Goal: Task Accomplishment & Management: Use online tool/utility

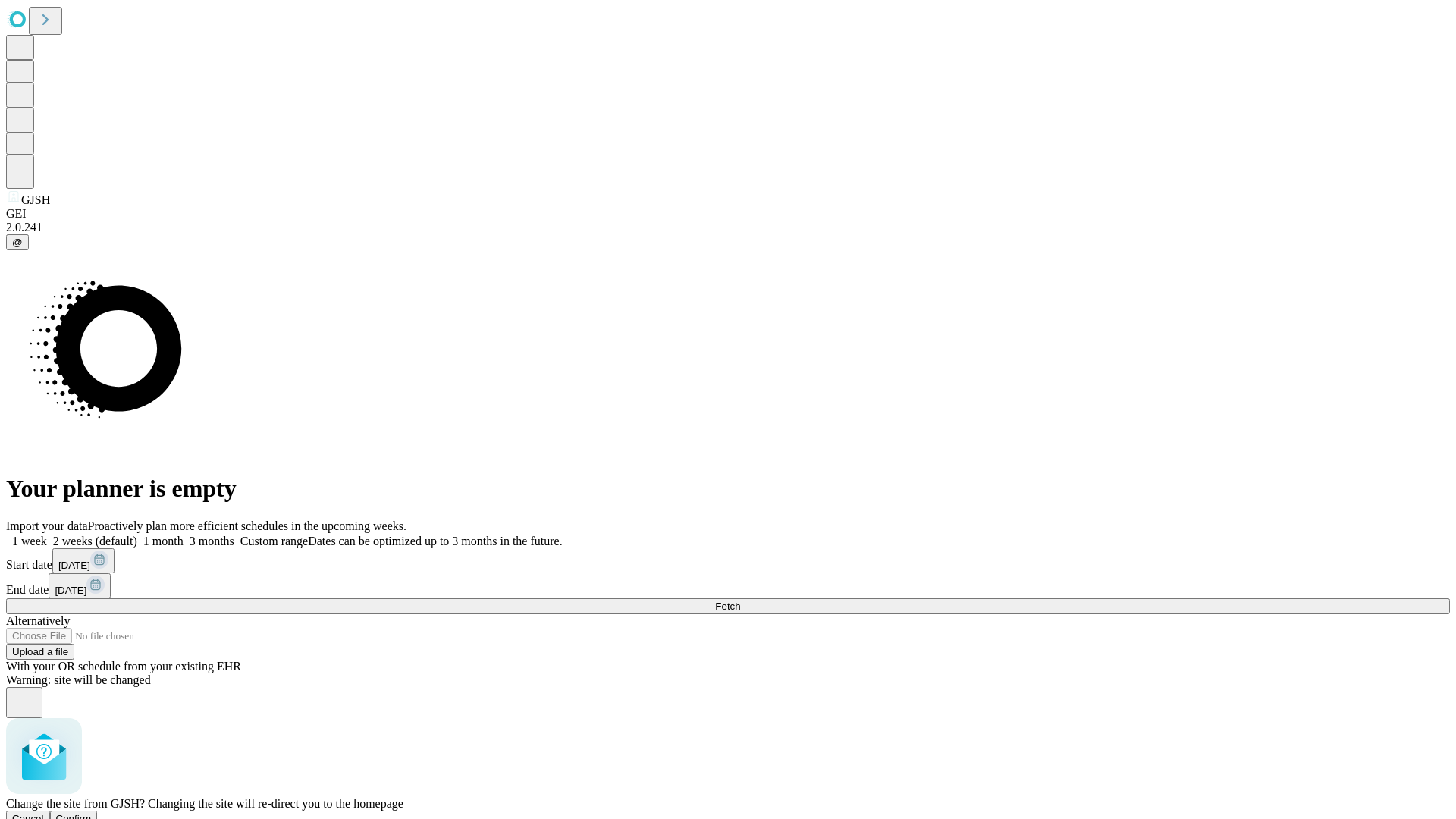
click at [92, 814] on span "Confirm" at bounding box center [73, 819] width 36 height 11
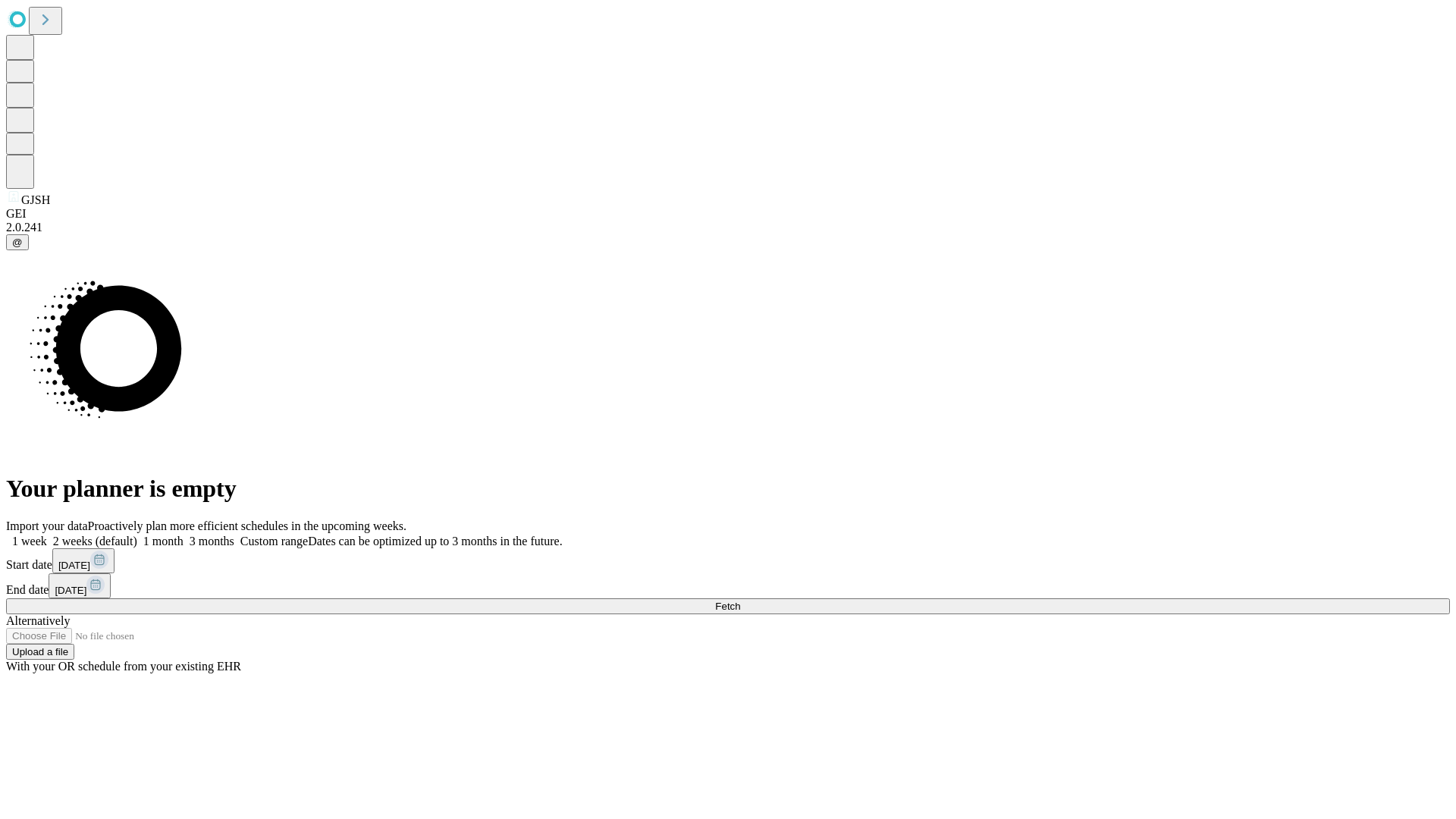
click at [47, 535] on label "1 week" at bounding box center [26, 541] width 41 height 13
click at [740, 601] on span "Fetch" at bounding box center [728, 606] width 25 height 11
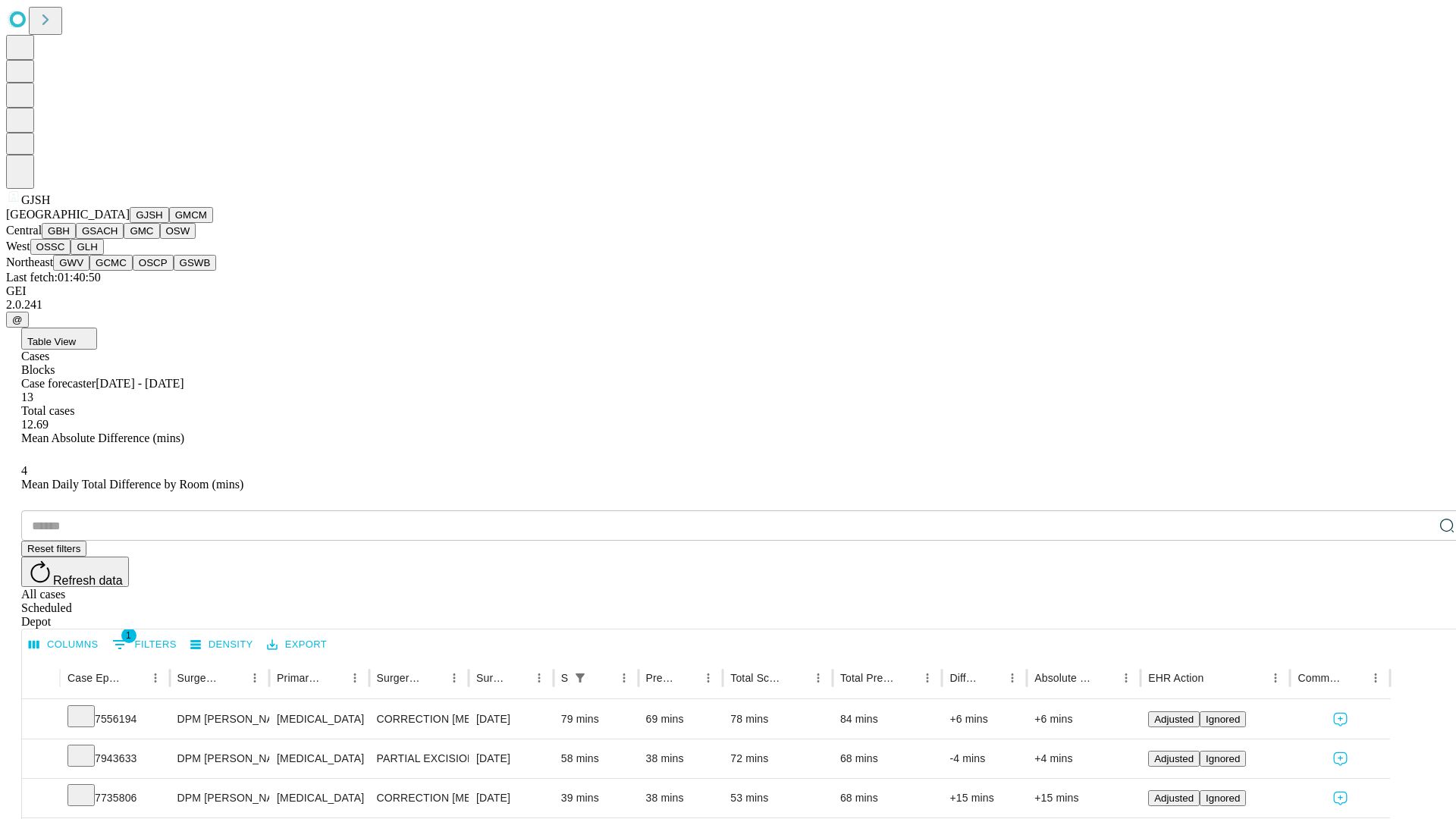
click at [169, 223] on button "GMCM" at bounding box center [191, 215] width 44 height 16
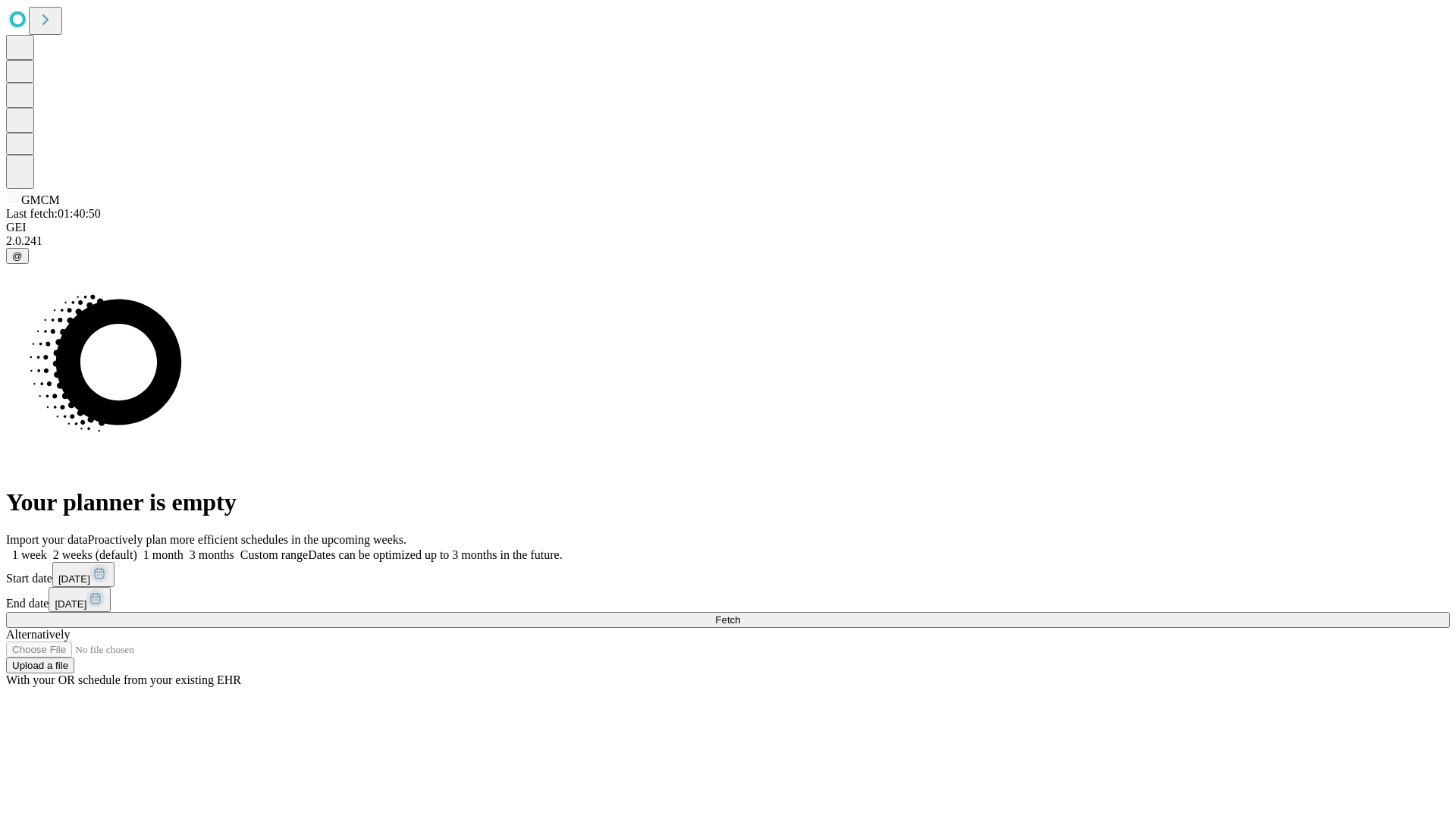
click at [47, 549] on label "1 week" at bounding box center [26, 555] width 41 height 13
click at [740, 614] on span "Fetch" at bounding box center [728, 620] width 25 height 11
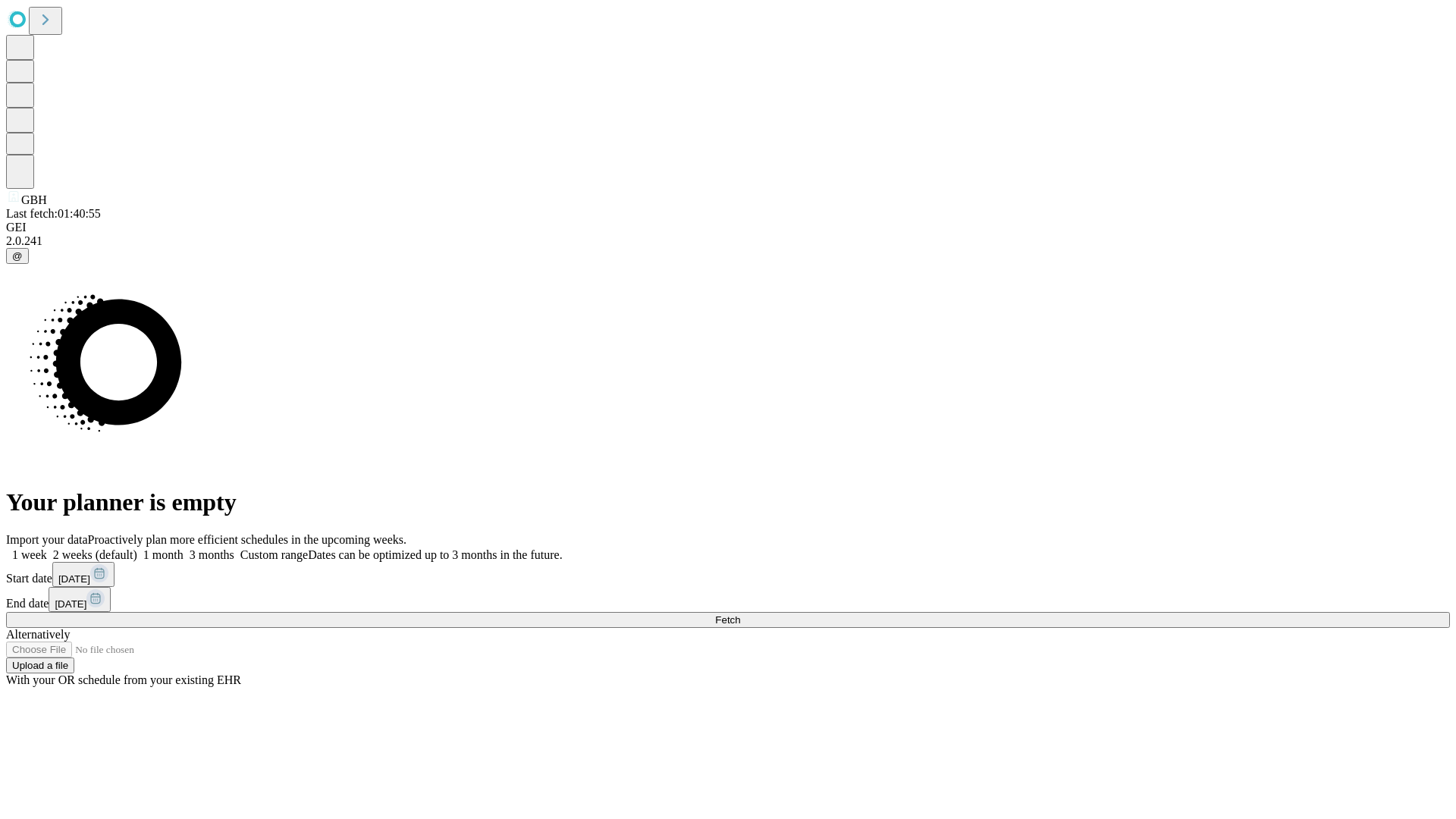
click at [47, 549] on label "1 week" at bounding box center [26, 555] width 41 height 13
click at [740, 614] on span "Fetch" at bounding box center [728, 620] width 25 height 11
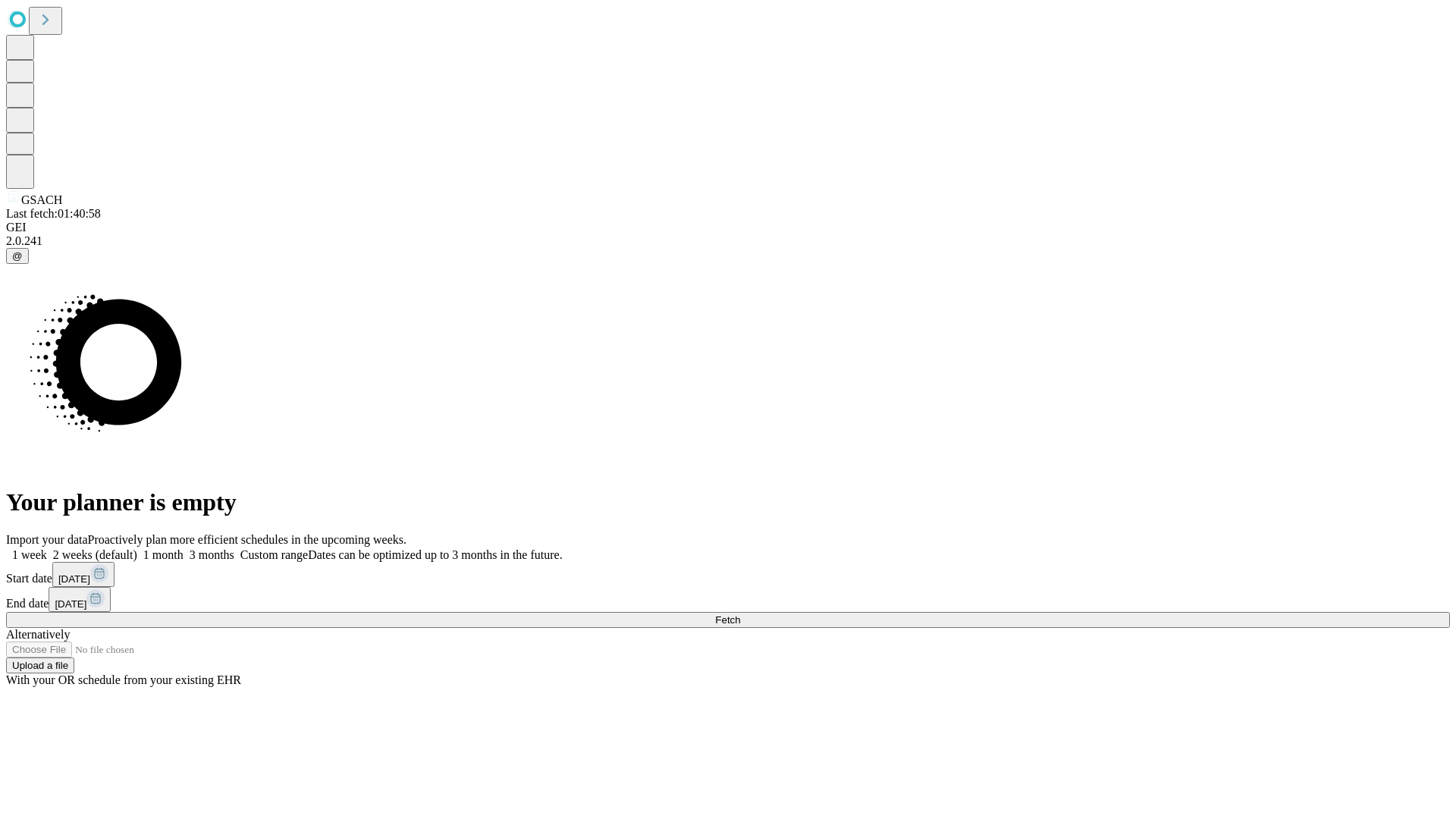
click at [47, 549] on label "1 week" at bounding box center [26, 555] width 41 height 13
click at [740, 614] on span "Fetch" at bounding box center [728, 620] width 25 height 11
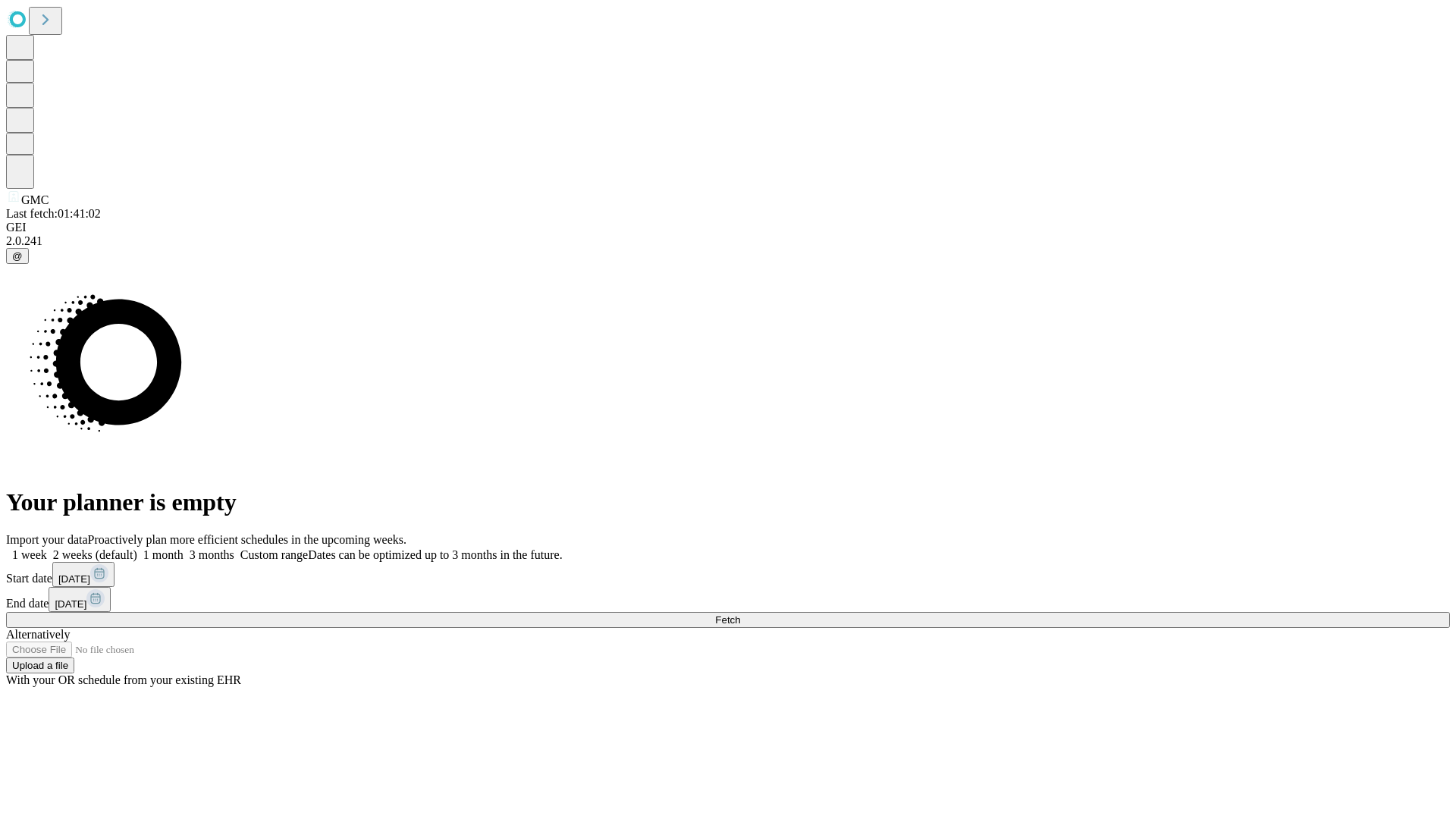
click at [47, 549] on label "1 week" at bounding box center [26, 555] width 41 height 13
click at [740, 614] on span "Fetch" at bounding box center [728, 620] width 25 height 11
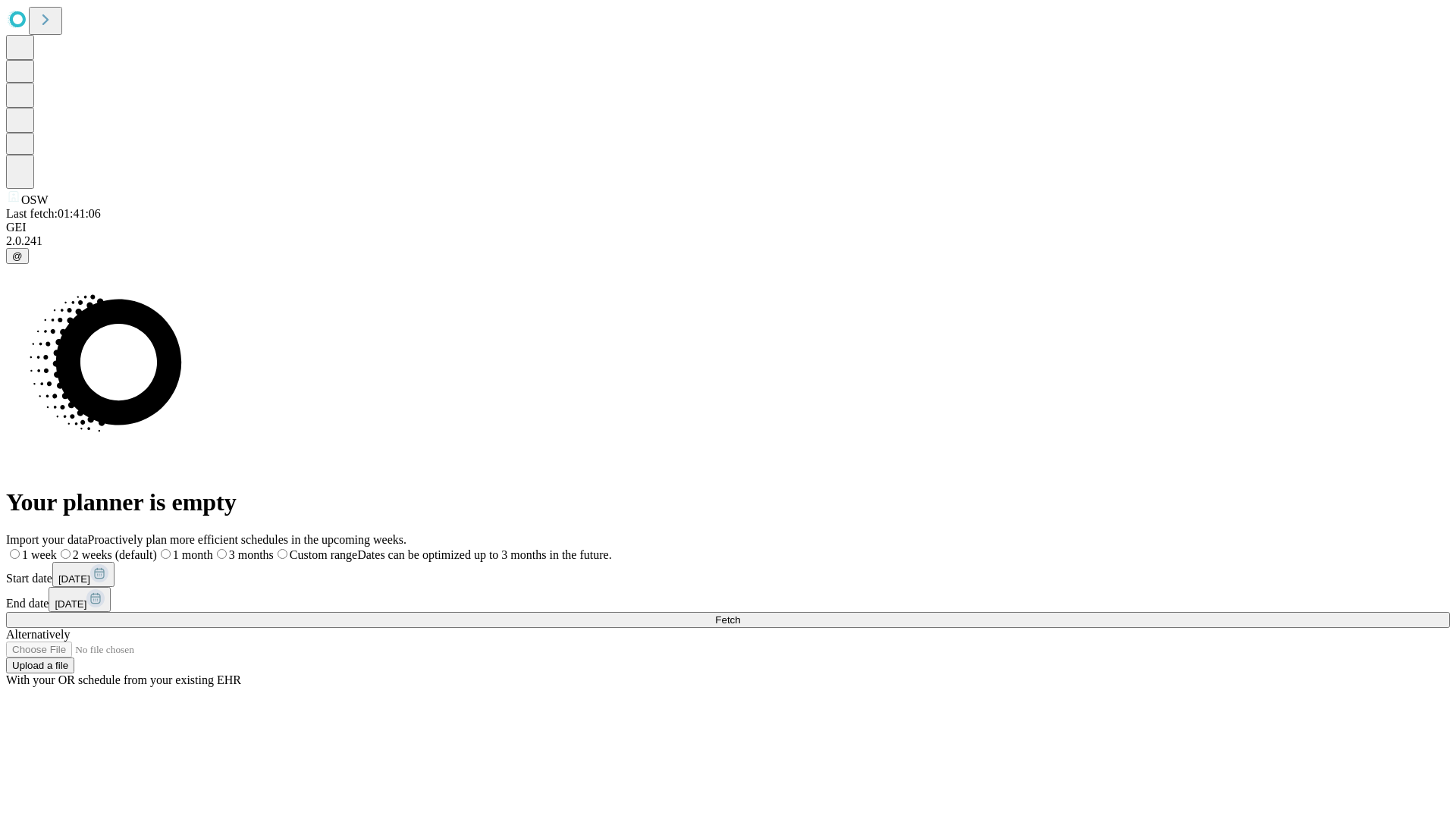
click at [57, 549] on label "1 week" at bounding box center [32, 555] width 51 height 13
click at [740, 614] on span "Fetch" at bounding box center [728, 620] width 25 height 11
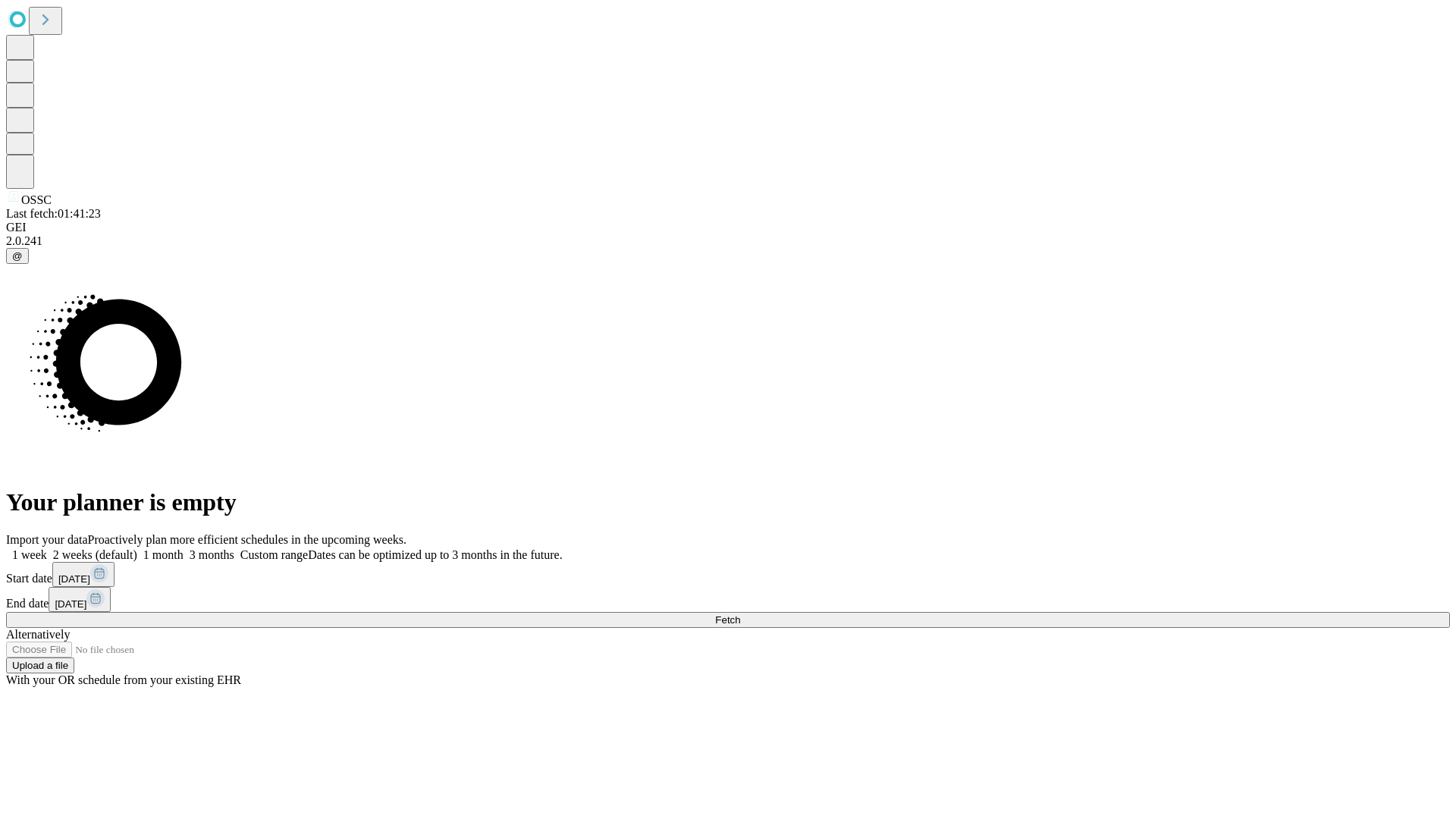
click at [47, 549] on label "1 week" at bounding box center [26, 555] width 41 height 13
click at [740, 614] on span "Fetch" at bounding box center [728, 620] width 25 height 11
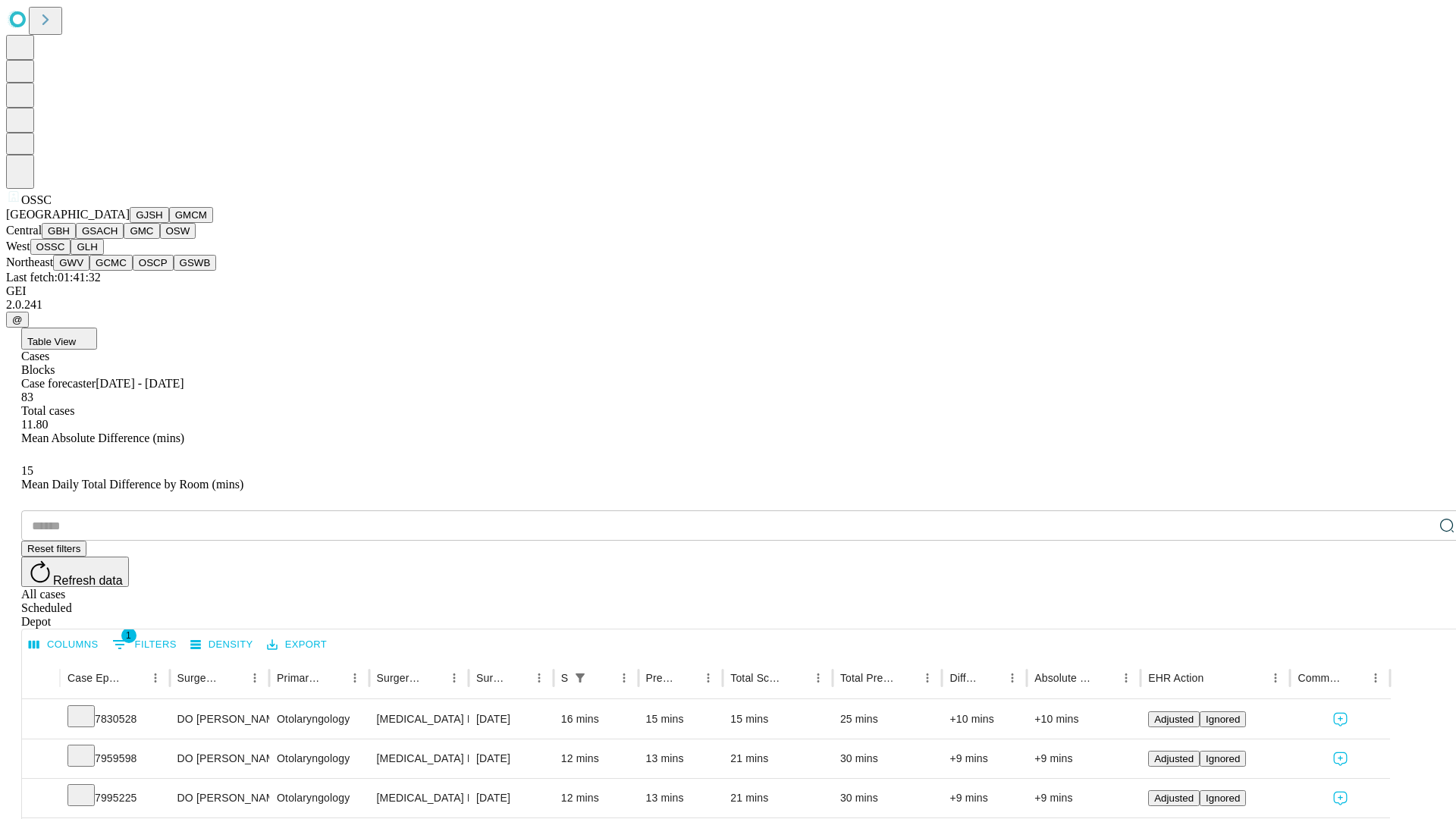
click at [103, 255] on button "GLH" at bounding box center [87, 247] width 33 height 16
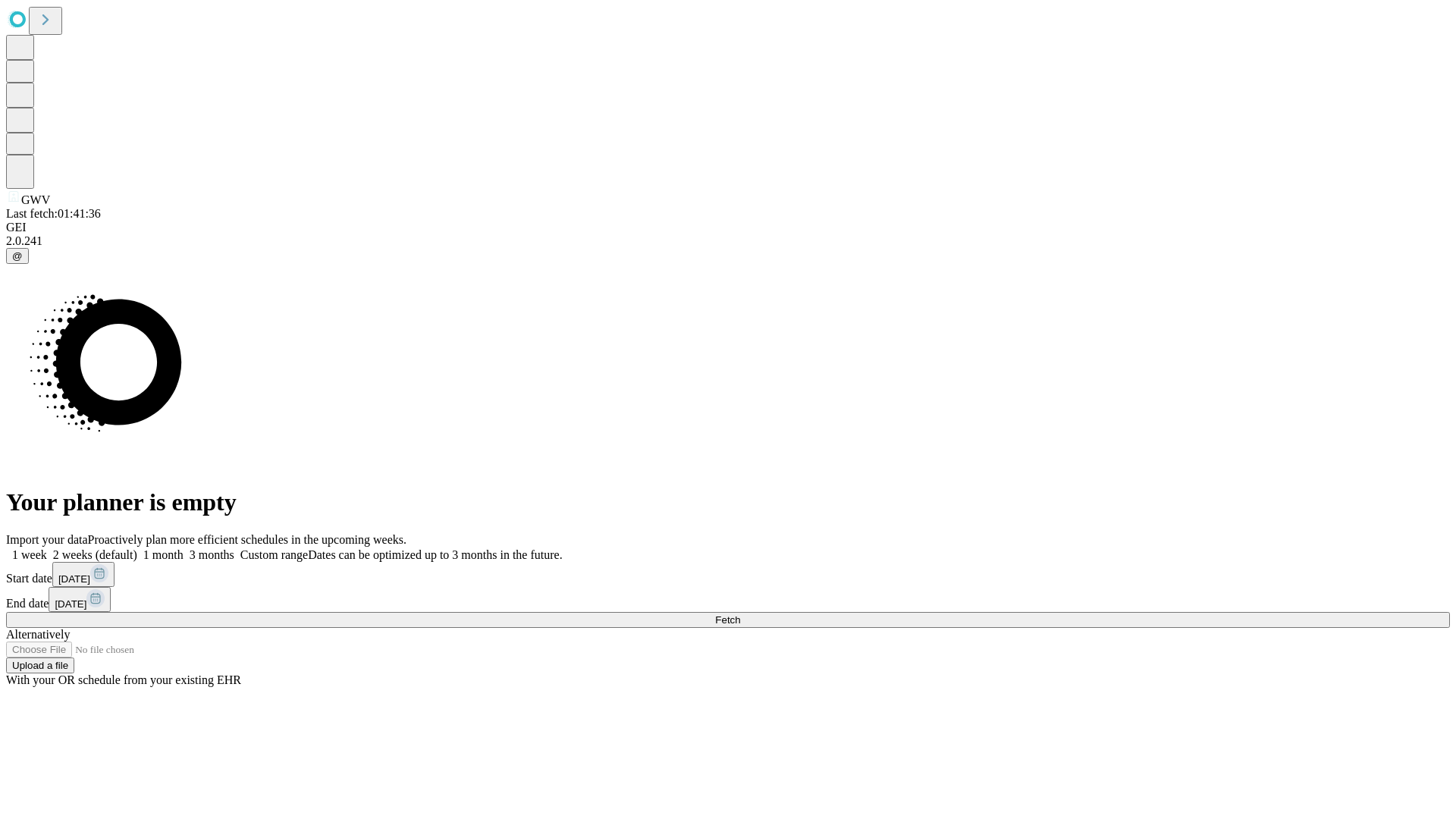
click at [47, 549] on label "1 week" at bounding box center [26, 555] width 41 height 13
click at [740, 614] on span "Fetch" at bounding box center [728, 620] width 25 height 11
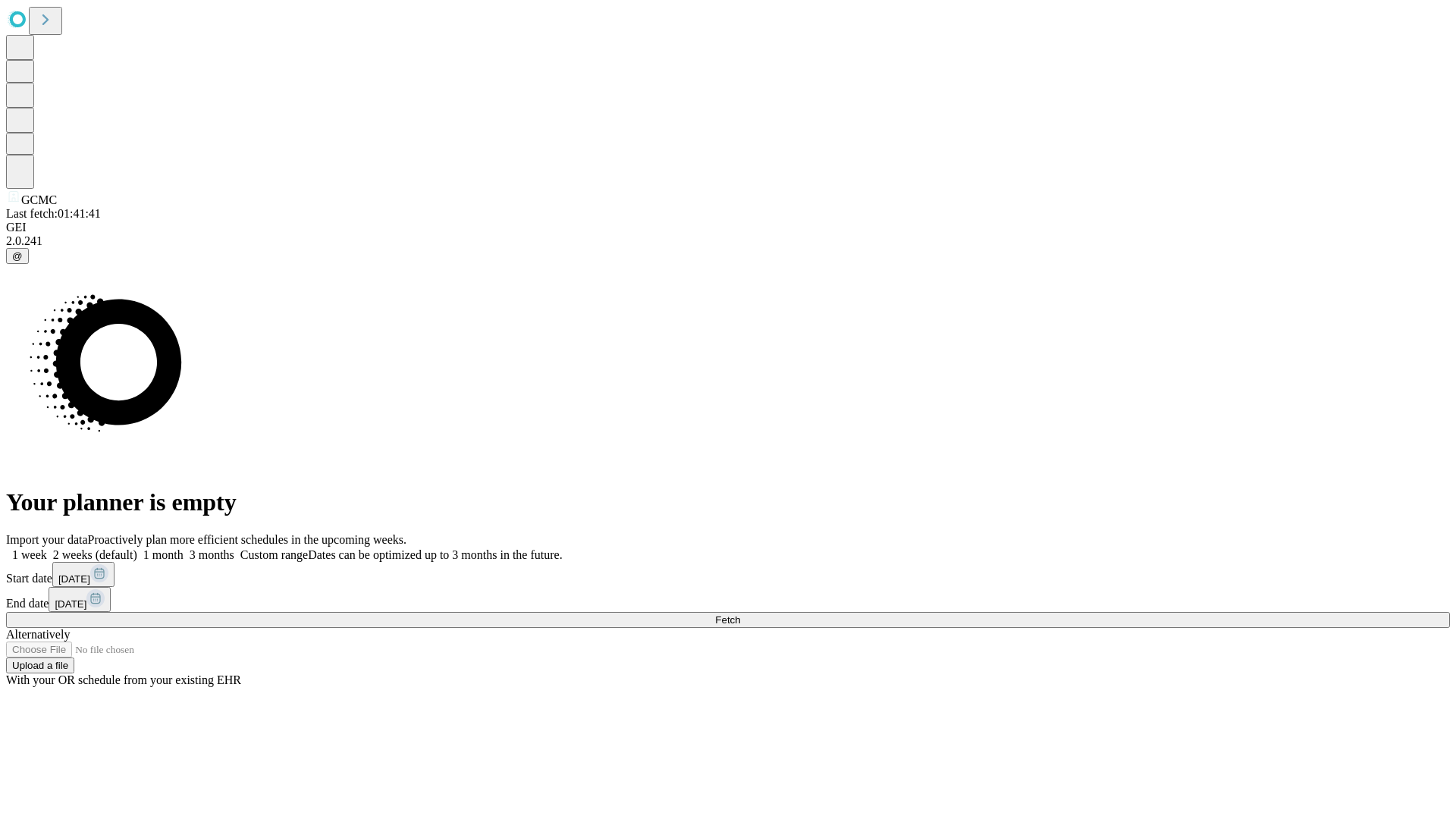
click at [740, 614] on span "Fetch" at bounding box center [728, 620] width 25 height 11
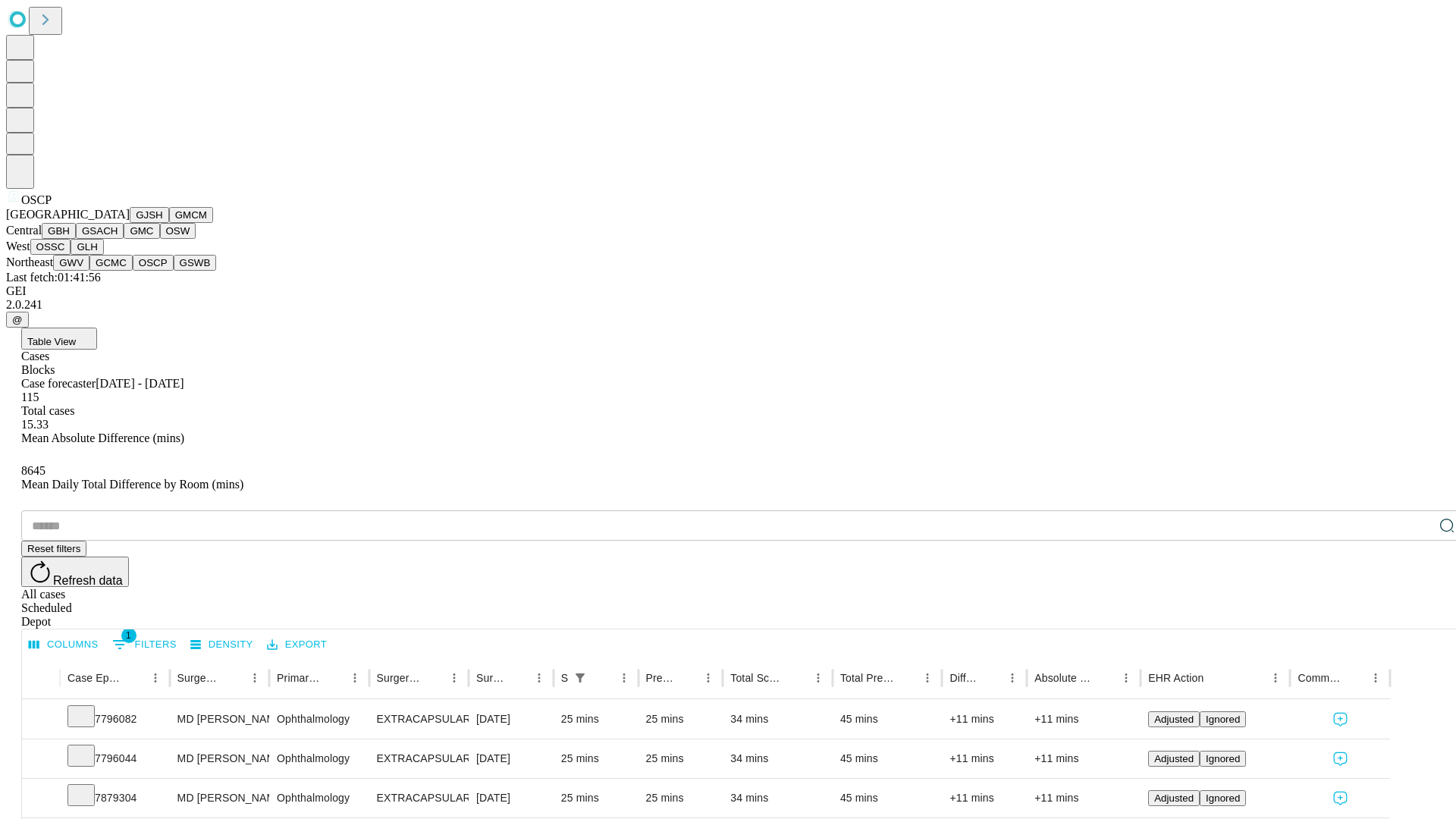
click at [173, 271] on button "GSWB" at bounding box center [194, 262] width 43 height 16
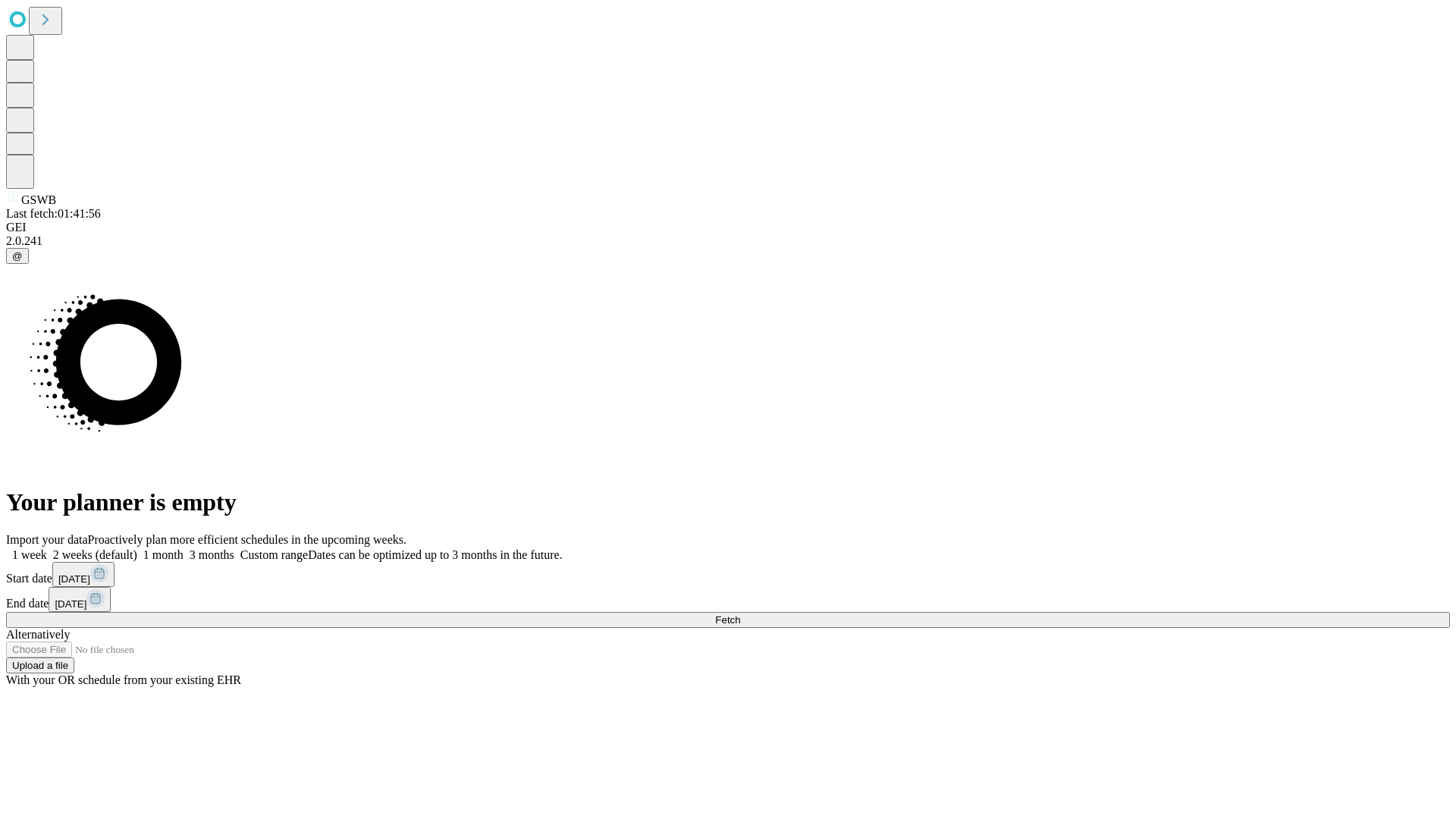
click at [740, 614] on span "Fetch" at bounding box center [728, 620] width 25 height 11
